Goal: Transaction & Acquisition: Purchase product/service

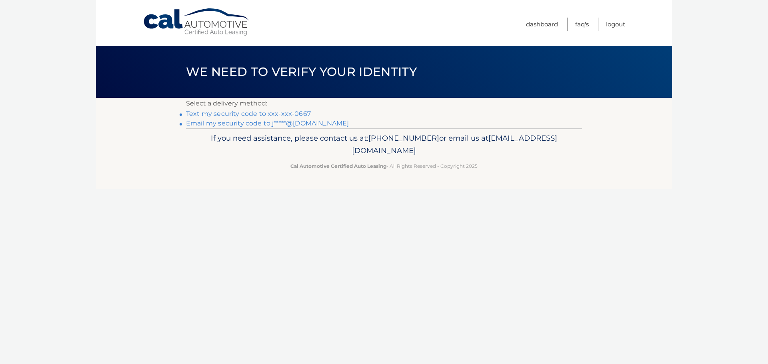
click at [299, 113] on link "Text my security code to xxx-xxx-0667" at bounding box center [248, 114] width 125 height 8
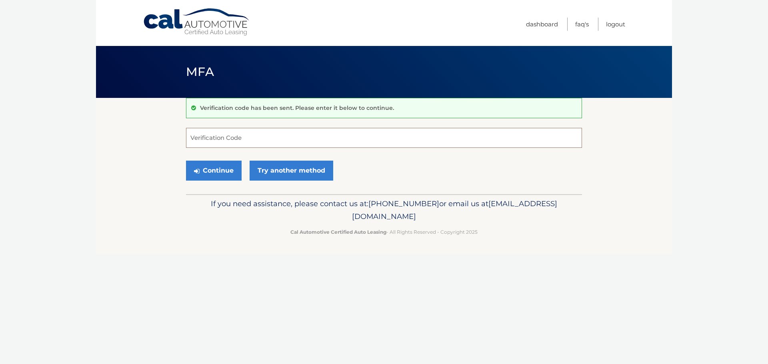
click at [217, 140] on input "Verification Code" at bounding box center [384, 138] width 396 height 20
type input "939132"
click at [280, 167] on link "Try another method" at bounding box center [291, 171] width 84 height 20
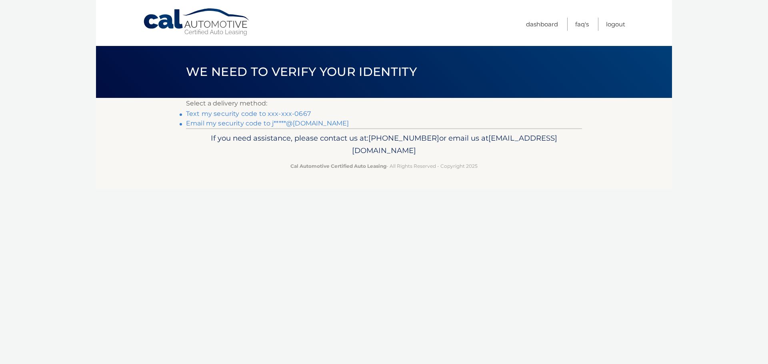
click at [205, 113] on link "Text my security code to xxx-xxx-0667" at bounding box center [248, 114] width 125 height 8
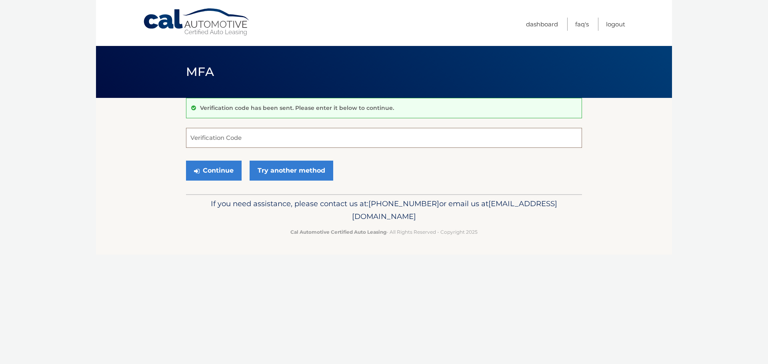
click at [221, 141] on input "Verification Code" at bounding box center [384, 138] width 396 height 20
type input "774623"
click at [217, 176] on button "Continue" at bounding box center [214, 171] width 56 height 20
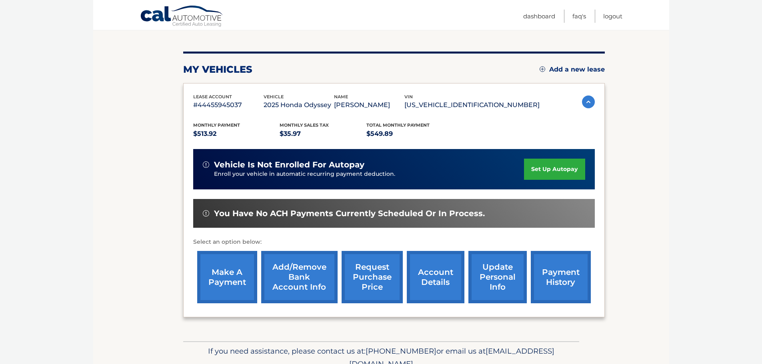
scroll to position [107, 0]
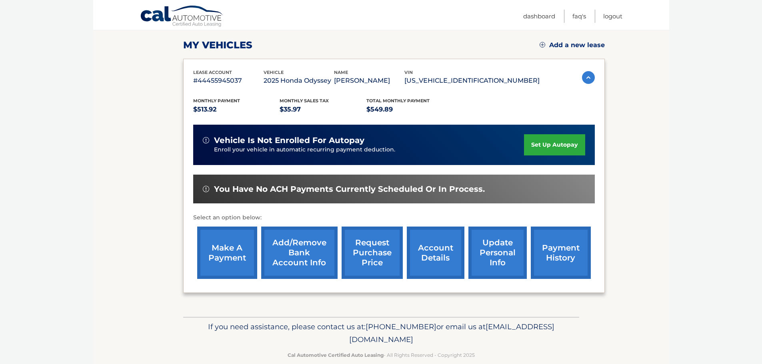
click at [223, 259] on link "make a payment" at bounding box center [227, 253] width 60 height 52
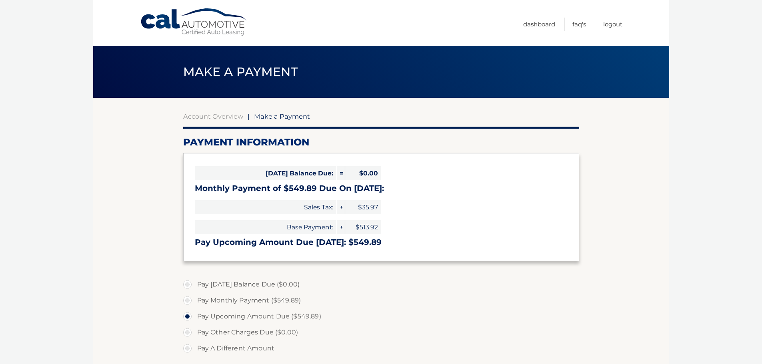
select select "ZTk4ZmY1NTgtZWU0Ni00OGJmLWJjZTEtODkyNjRkZTI5OTFi"
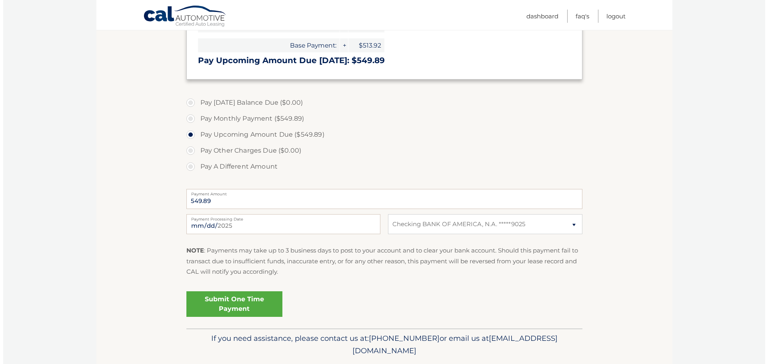
scroll to position [207, 0]
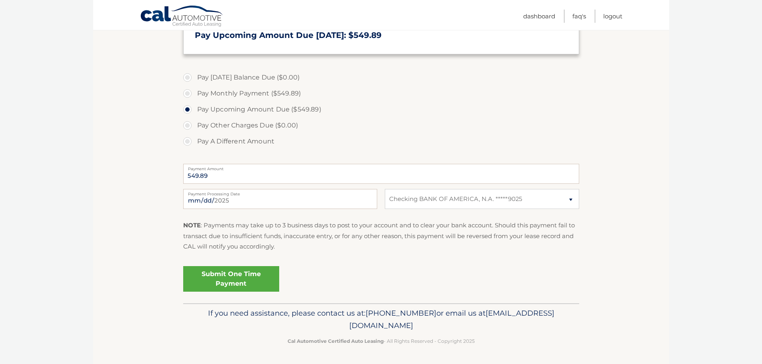
click at [224, 285] on link "Submit One Time Payment" at bounding box center [231, 279] width 96 height 26
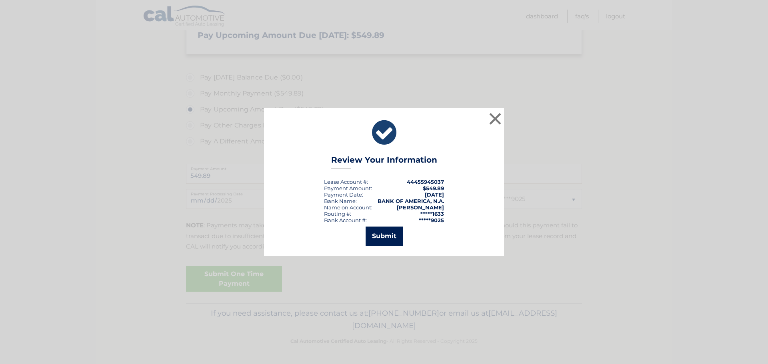
click at [383, 238] on button "Submit" at bounding box center [383, 236] width 37 height 19
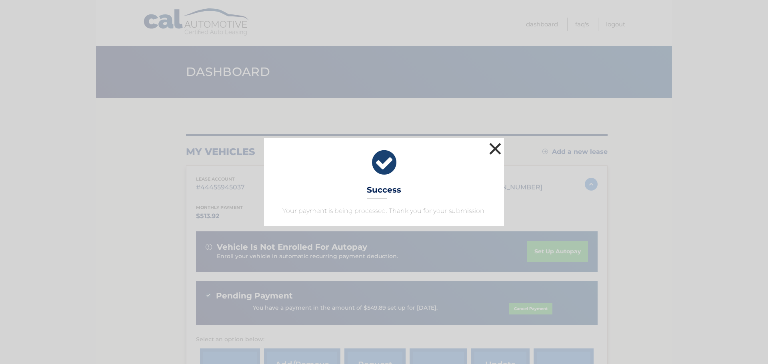
click at [495, 148] on button "×" at bounding box center [495, 149] width 16 height 16
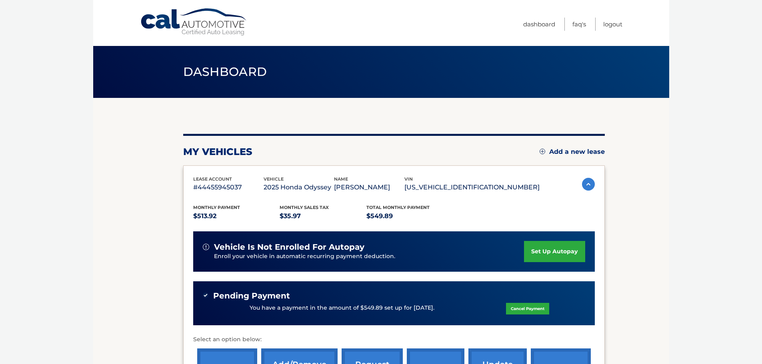
scroll to position [107, 0]
